Goal: Task Accomplishment & Management: Manage account settings

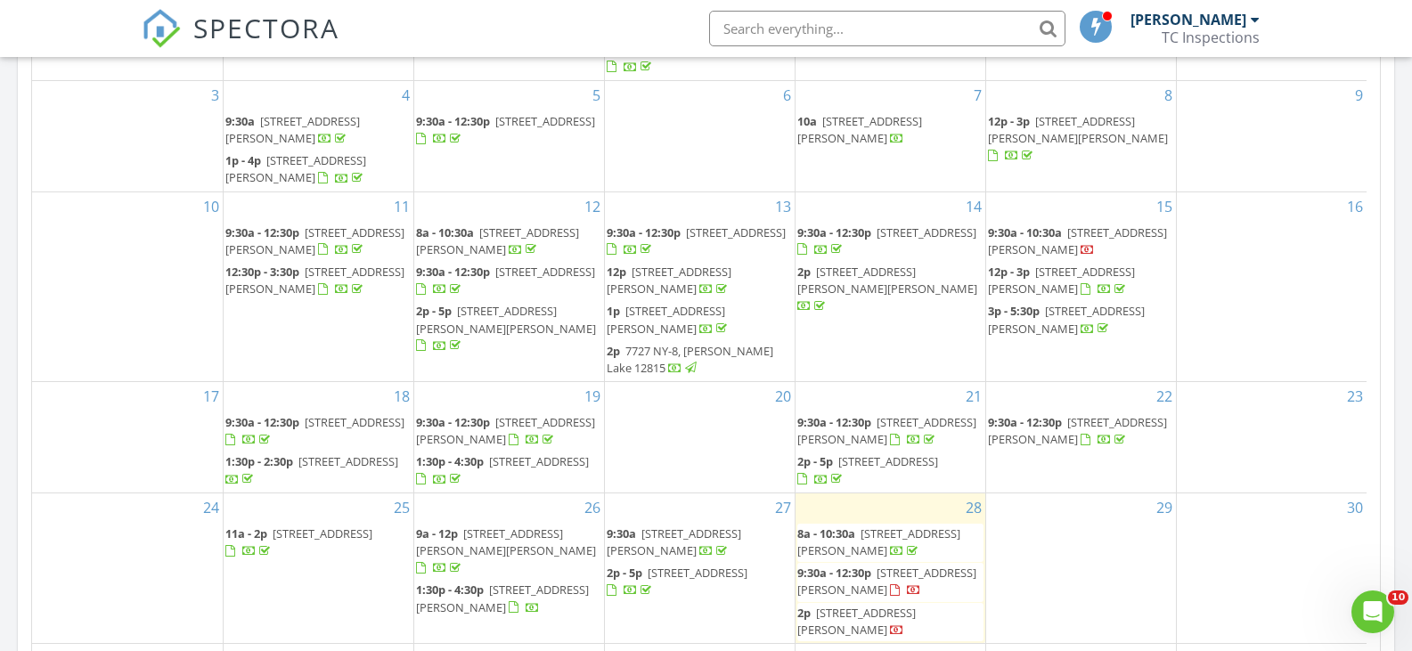
scroll to position [1158, 0]
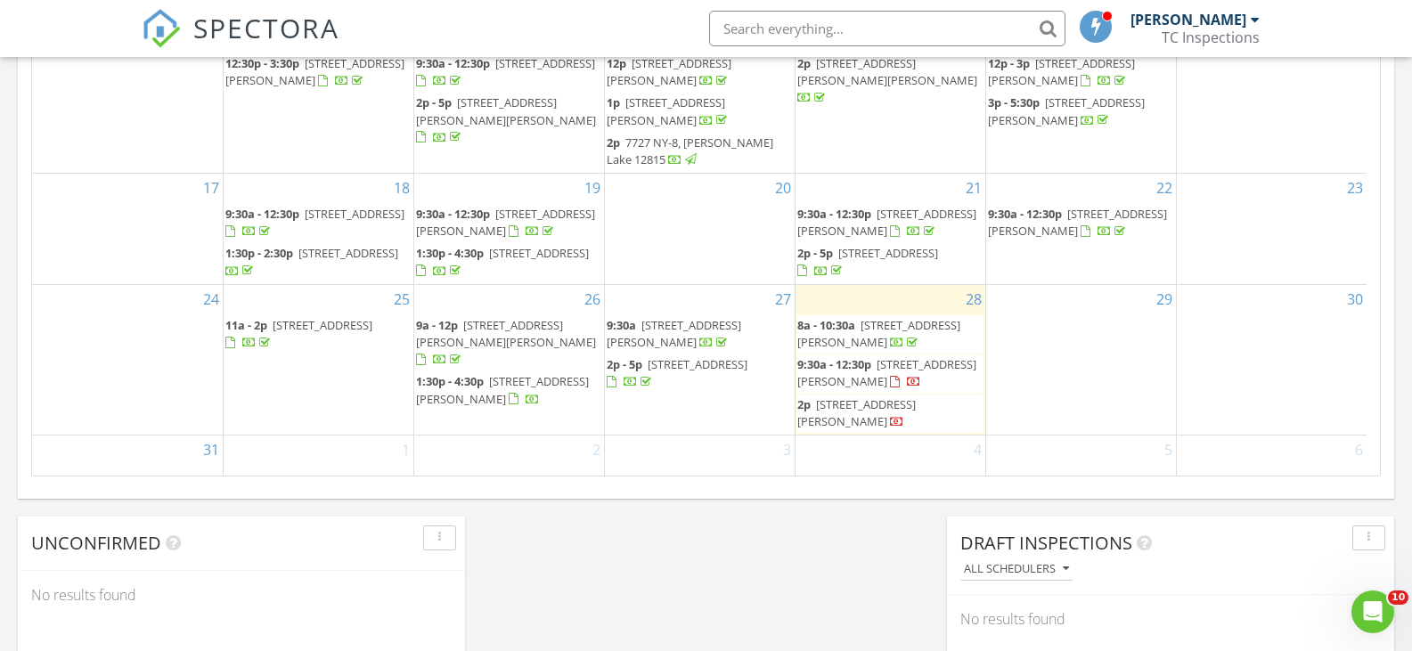
click at [482, 373] on span "81 Dixon Rd , Queensbury 12804" at bounding box center [502, 389] width 173 height 33
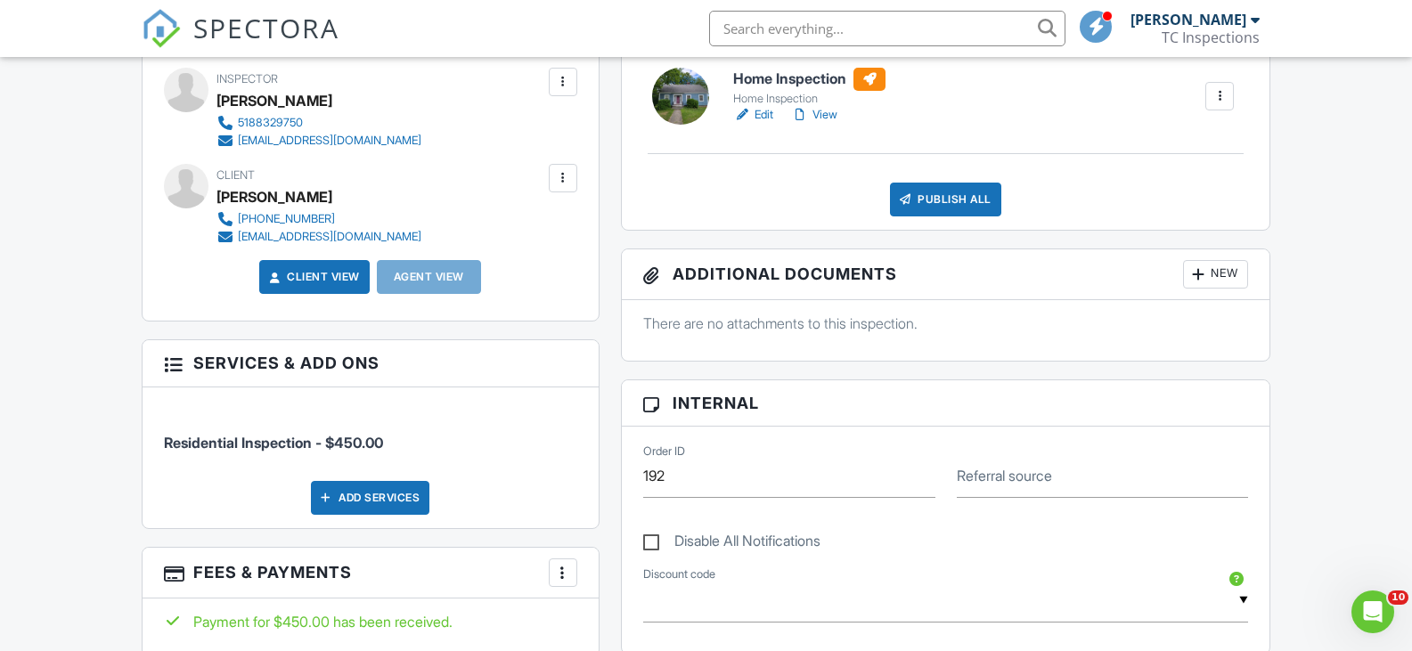
scroll to position [862, 0]
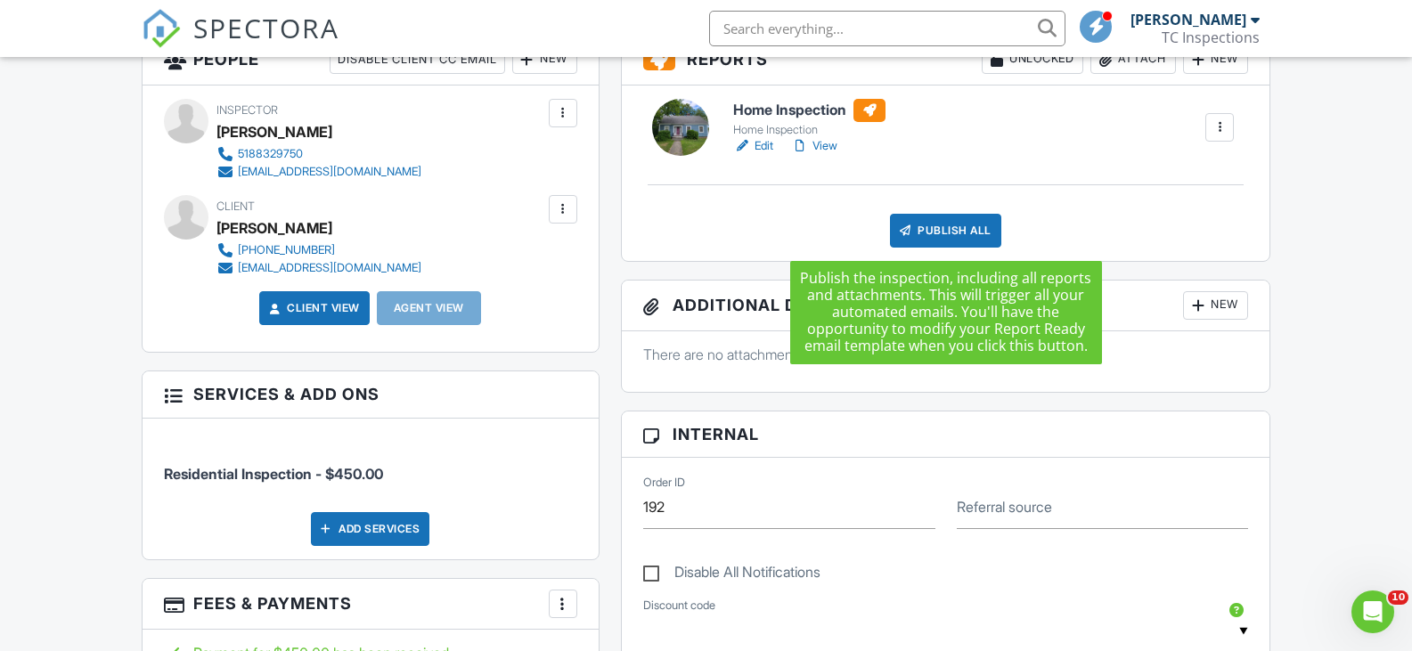
drag, startPoint x: 974, startPoint y: 220, endPoint x: 1066, endPoint y: 259, distance: 99.8
click at [1063, 259] on div "Home Inspection Home Inspection Edit View Quick Publish Copy Enable Repair Pric…" at bounding box center [946, 173] width 648 height 175
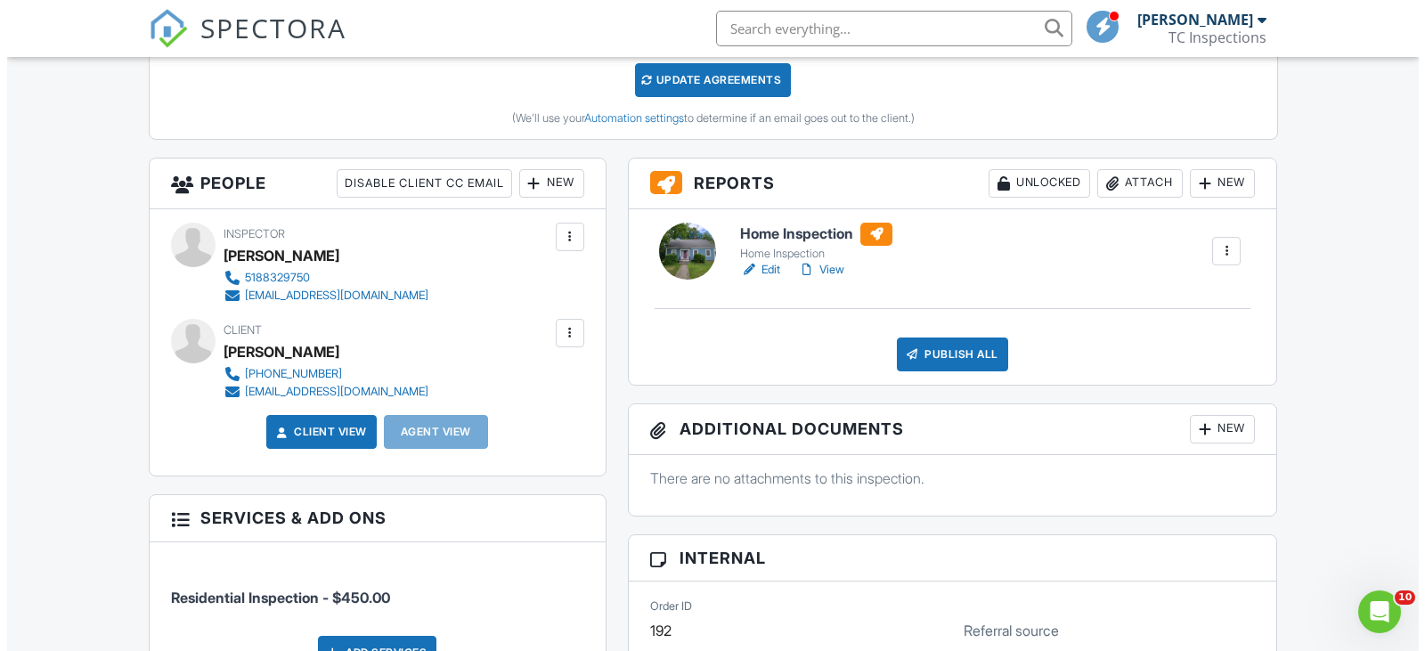
scroll to position [684, 0]
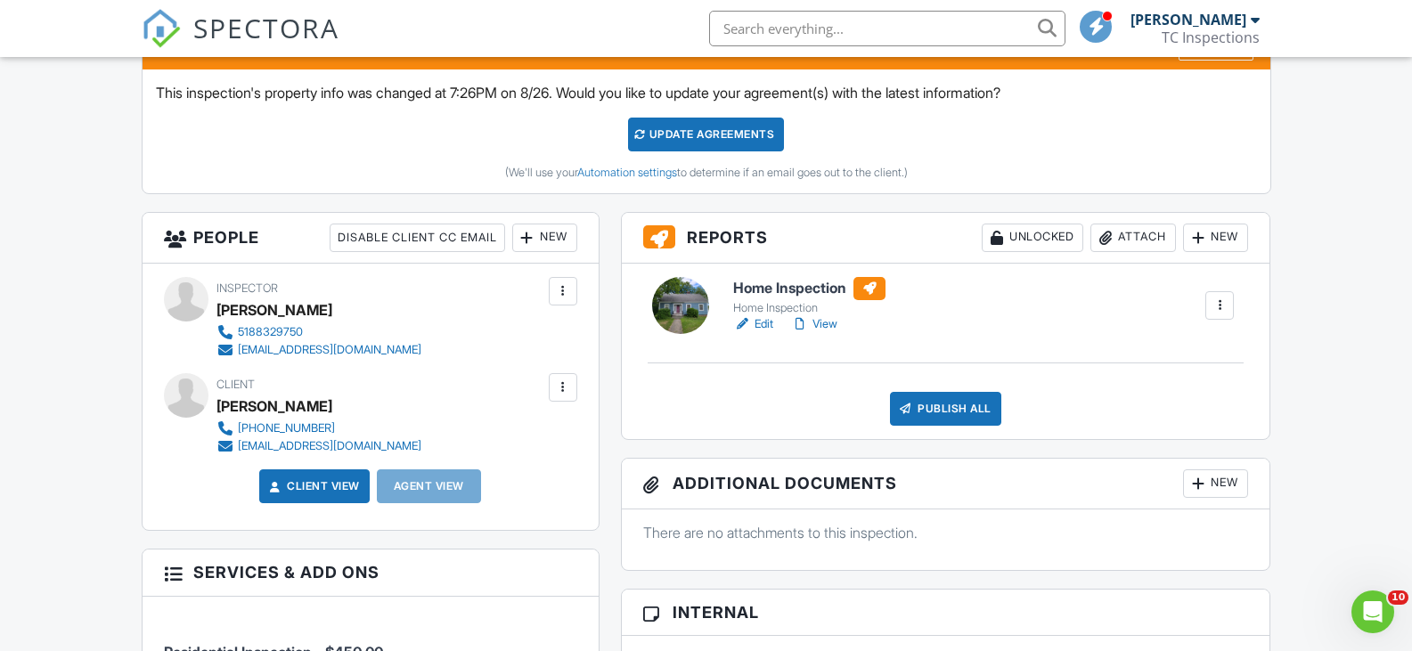
click at [547, 242] on div "New" at bounding box center [544, 238] width 65 height 29
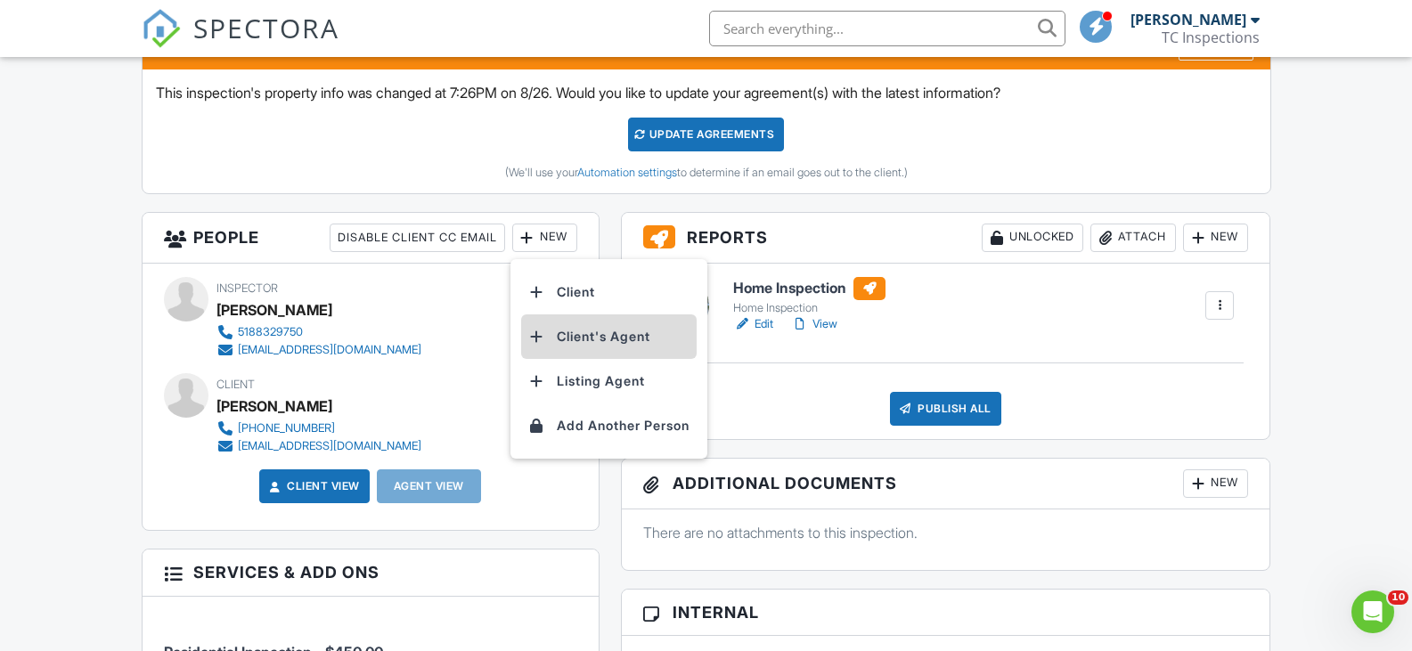
click at [593, 337] on li "Client's Agent" at bounding box center [608, 336] width 175 height 45
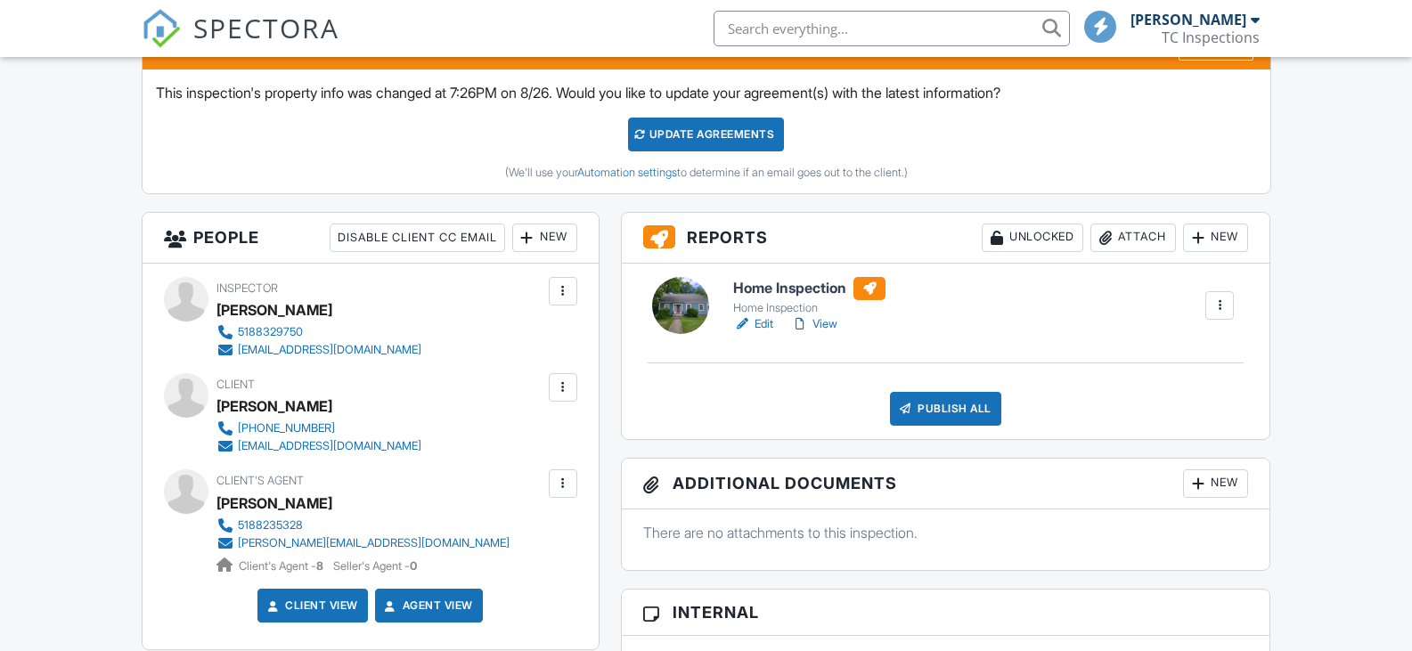
click at [968, 407] on div "Publish All" at bounding box center [945, 409] width 111 height 34
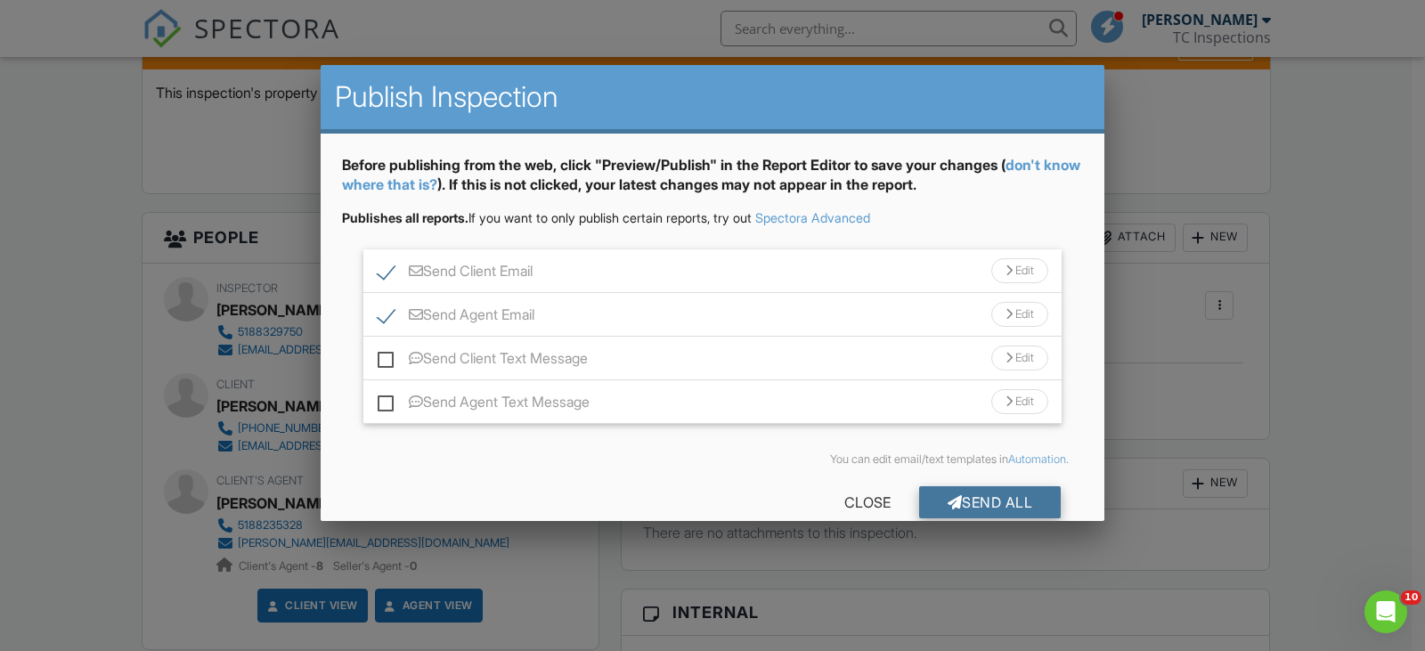
click at [970, 498] on div "Send All" at bounding box center [990, 502] width 143 height 32
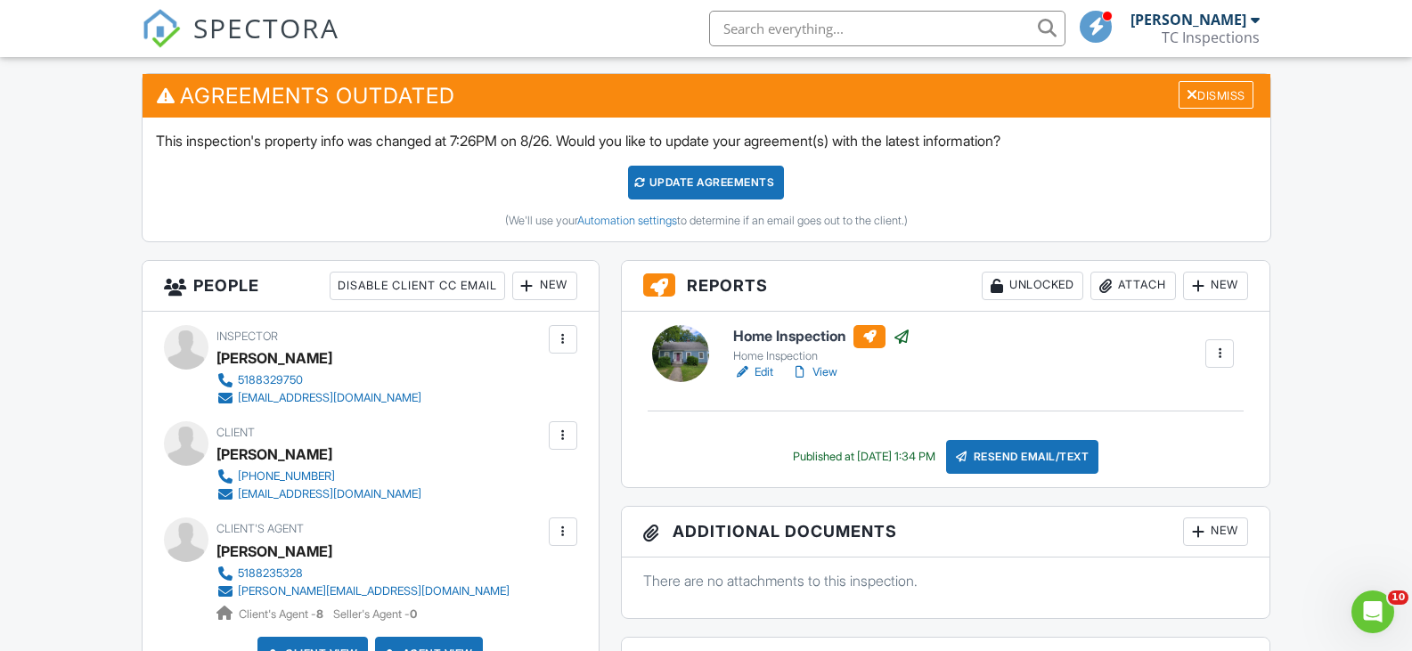
scroll to position [417, 0]
